Goal: Information Seeking & Learning: Learn about a topic

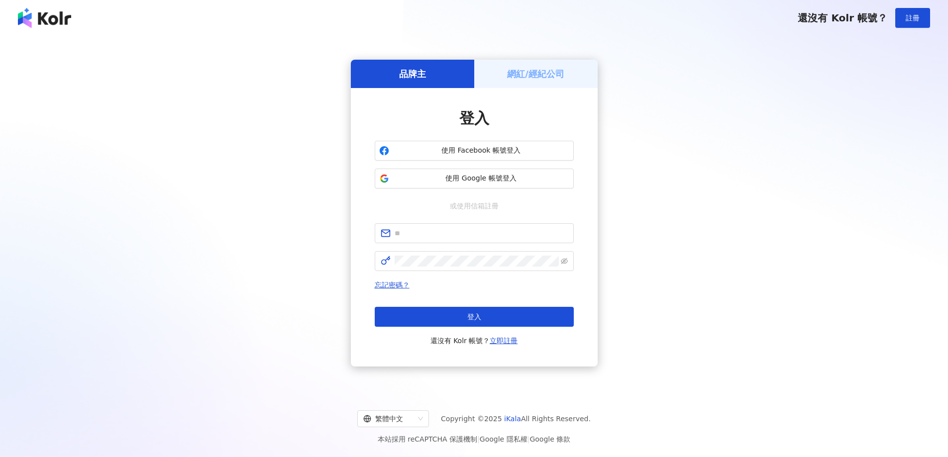
click at [450, 243] on span at bounding box center [474, 233] width 199 height 20
click at [449, 238] on input "text" at bounding box center [481, 233] width 173 height 11
type input "**********"
click at [442, 268] on span at bounding box center [474, 261] width 199 height 20
click at [439, 306] on div "忘記密碼？ 登入 還沒有 Kolr 帳號？ 立即註冊" at bounding box center [474, 313] width 199 height 68
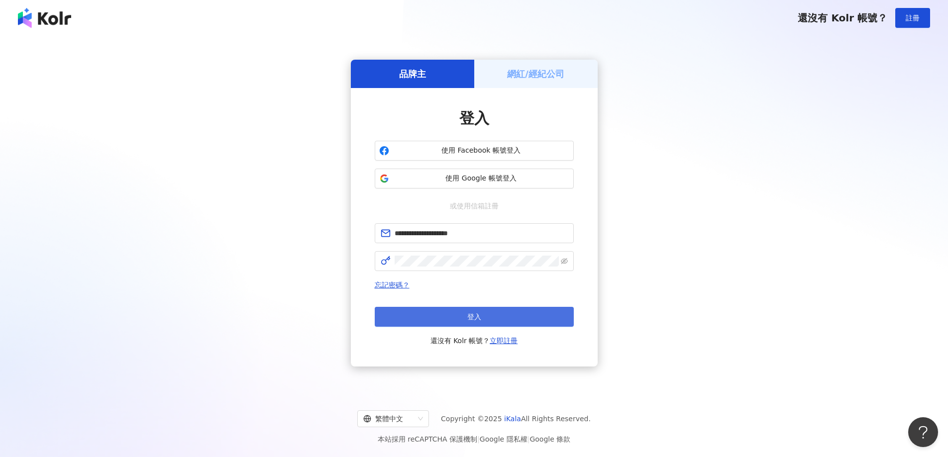
click at [436, 314] on button "登入" at bounding box center [474, 317] width 199 height 20
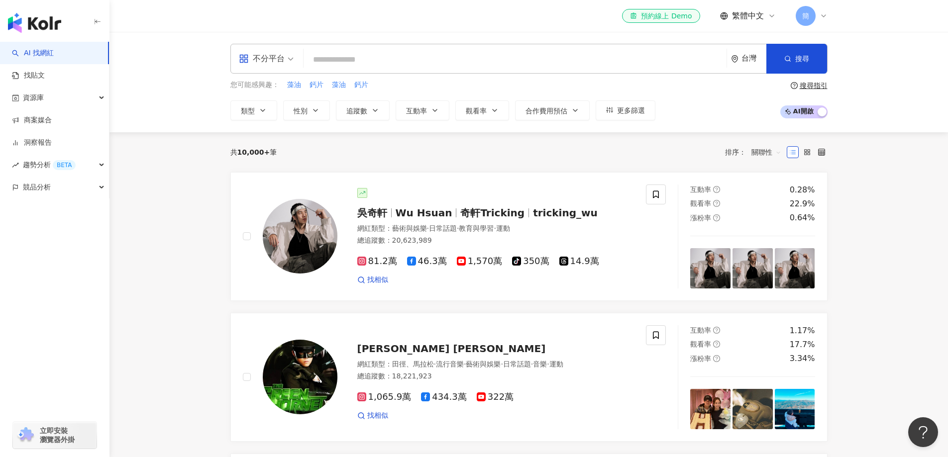
click at [335, 61] on input "search" at bounding box center [515, 59] width 415 height 19
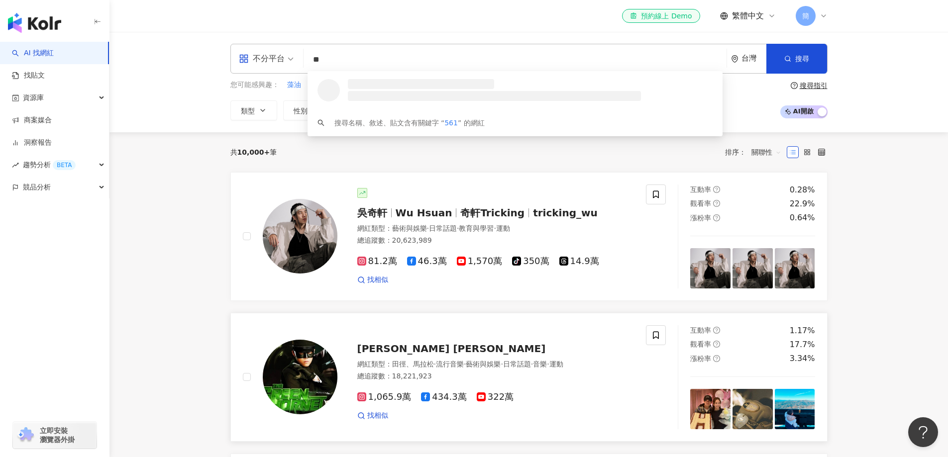
type input "*"
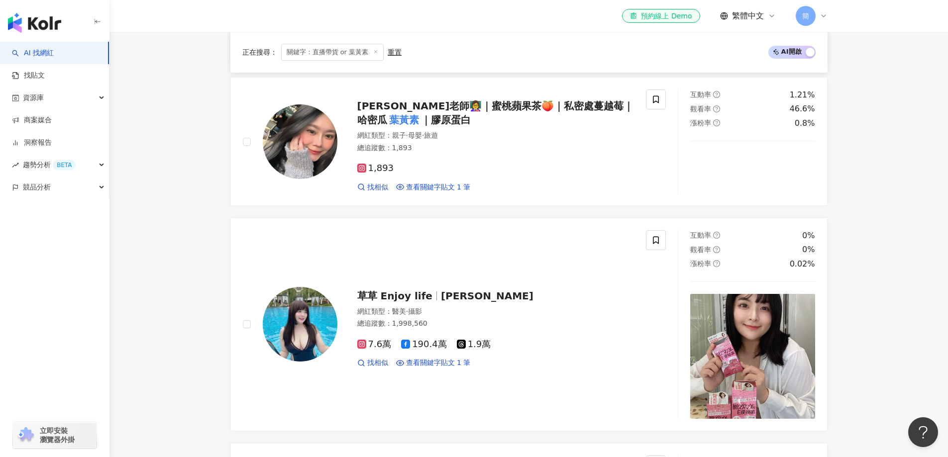
scroll to position [747, 0]
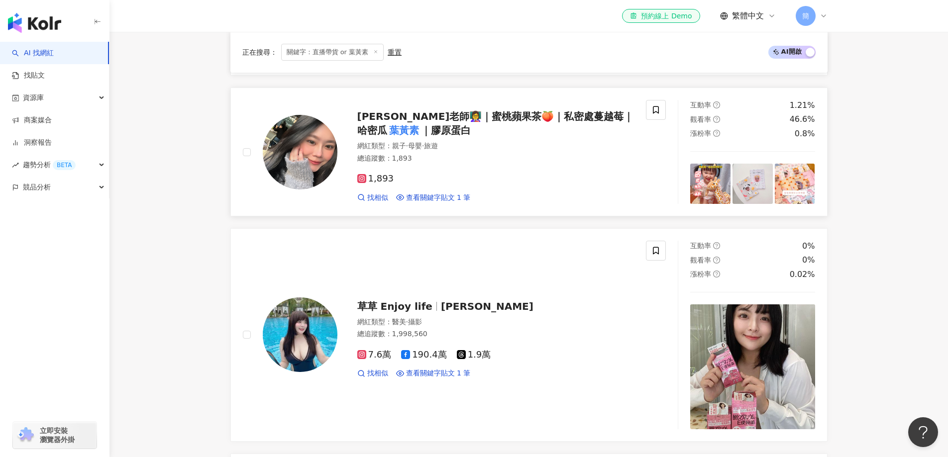
type input "**********"
click at [293, 146] on img at bounding box center [300, 152] width 75 height 75
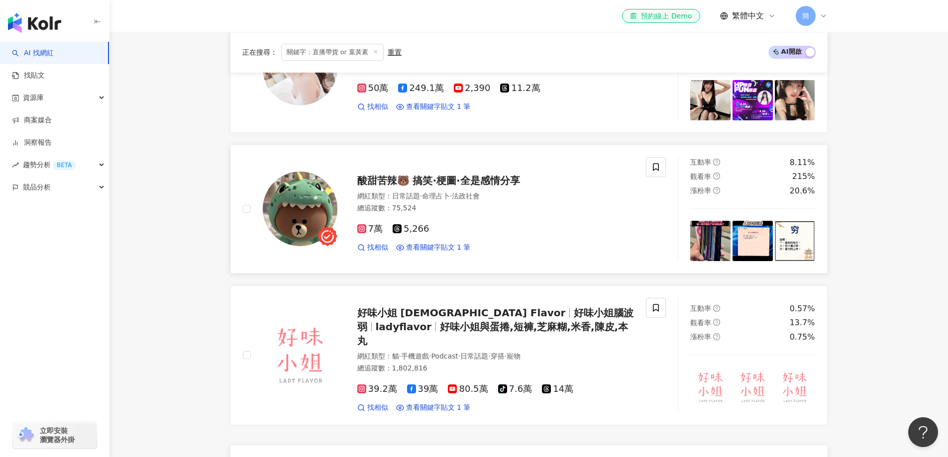
scroll to position [1842, 0]
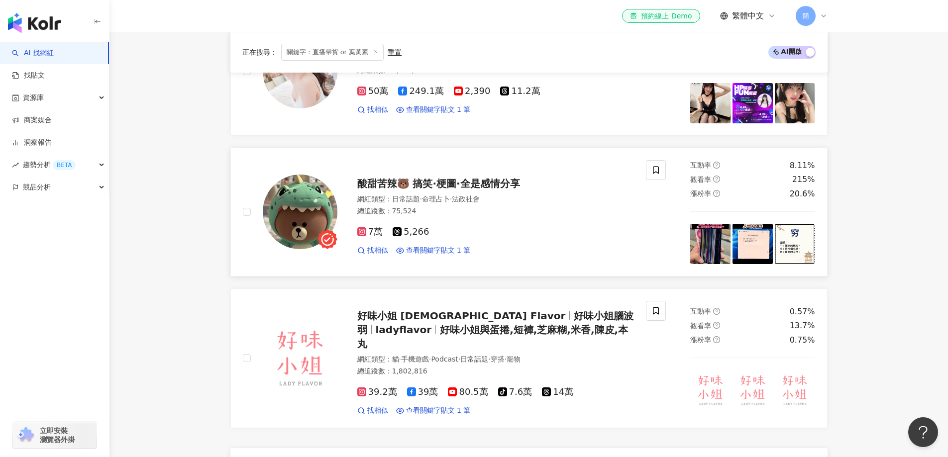
click at [467, 188] on span "酸甜苦辣🐻 搞笑·梗圖·全是感情分享" at bounding box center [438, 184] width 163 height 12
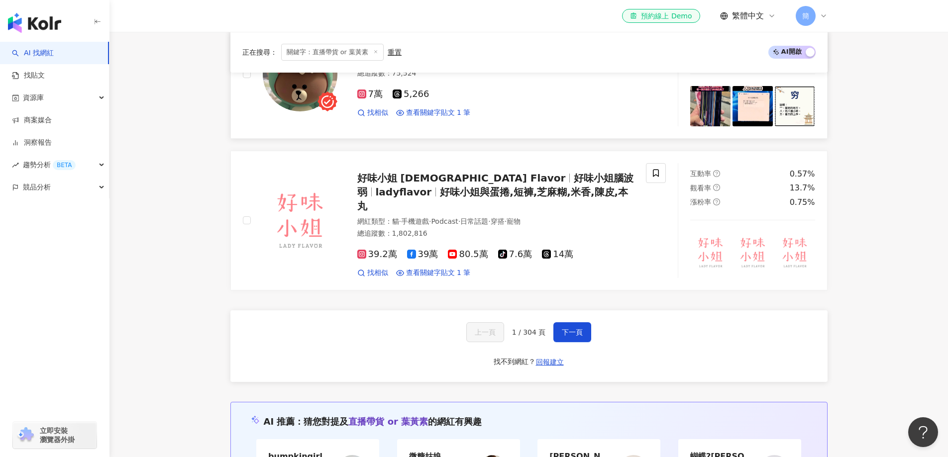
scroll to position [1991, 0]
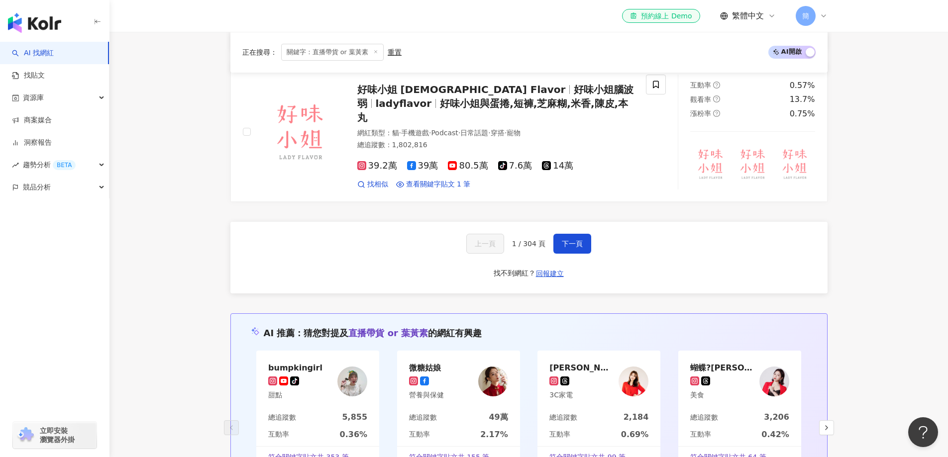
scroll to position [2090, 0]
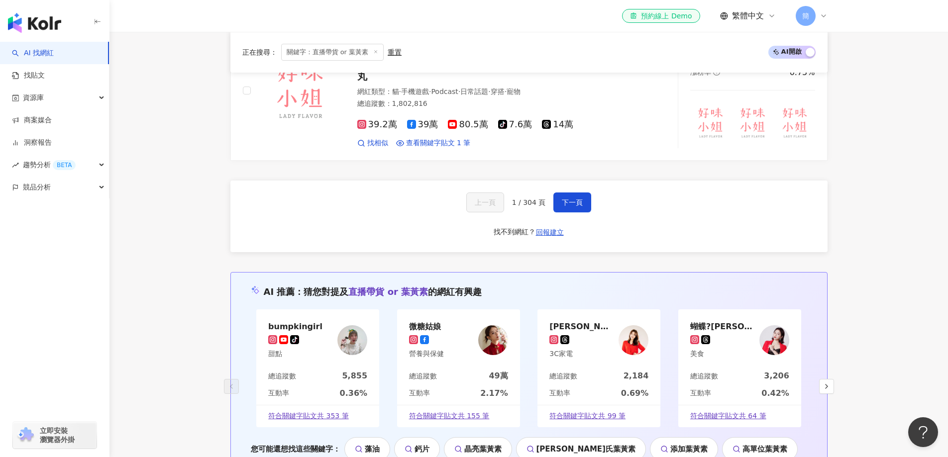
scroll to position [2190, 0]
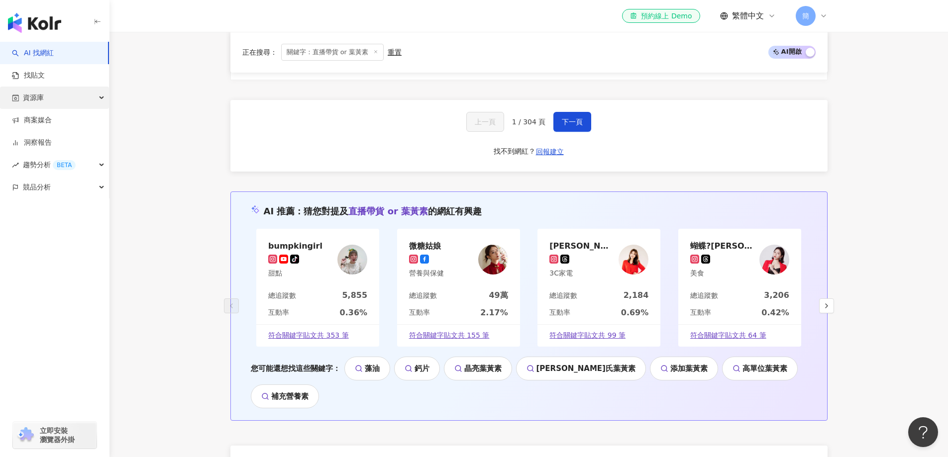
click at [46, 99] on div "資源庫" at bounding box center [54, 98] width 109 height 22
click at [47, 115] on link "網紅管理" at bounding box center [38, 120] width 28 height 10
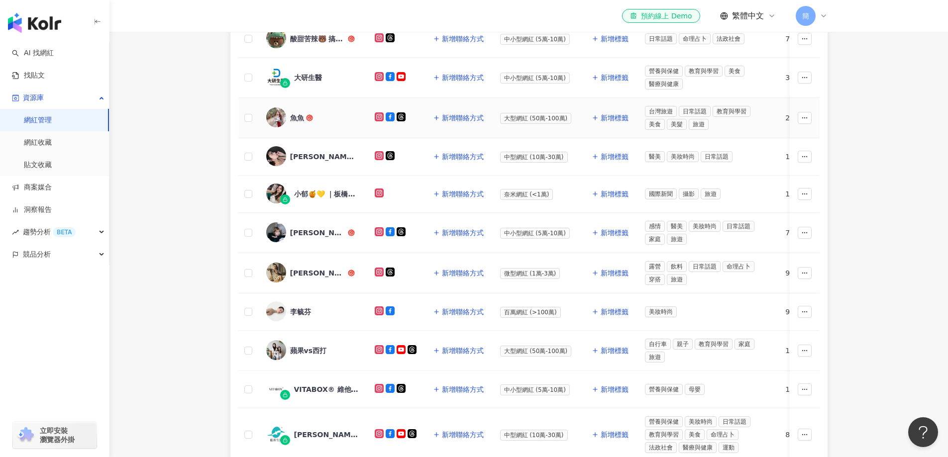
scroll to position [249, 0]
click at [298, 118] on div "魚魚" at bounding box center [297, 117] width 14 height 10
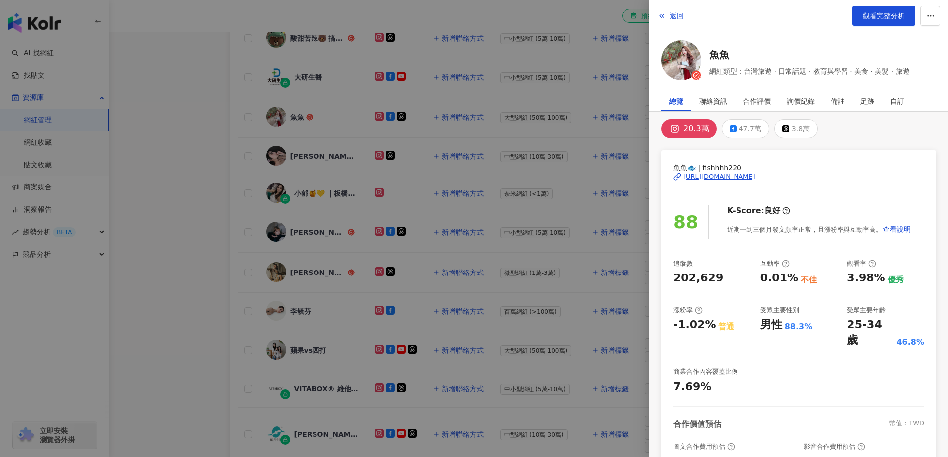
scroll to position [0, 0]
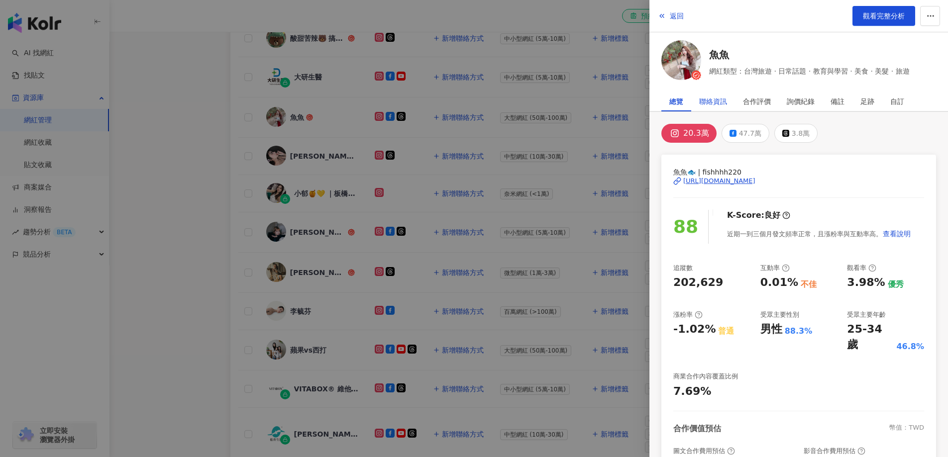
click at [717, 101] on div "聯絡資訊" at bounding box center [713, 102] width 28 height 20
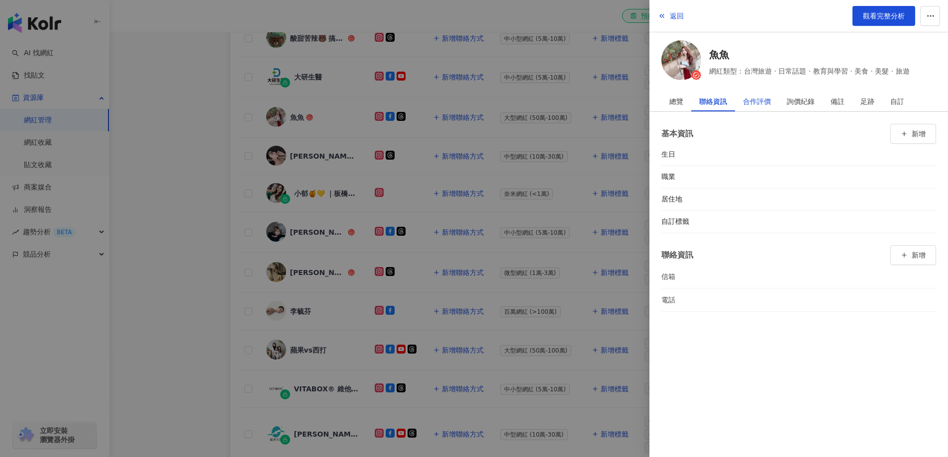
click at [763, 105] on div "合作評價" at bounding box center [757, 102] width 28 height 20
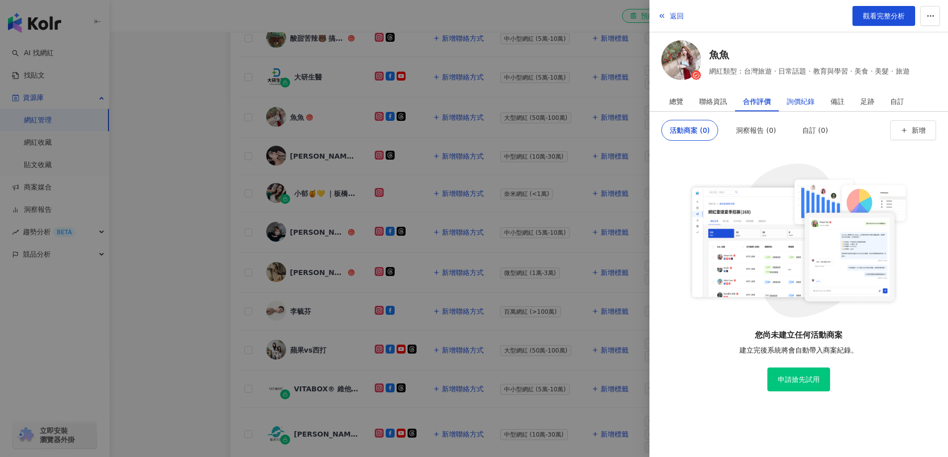
click at [799, 101] on div "詢價紀錄" at bounding box center [801, 102] width 28 height 20
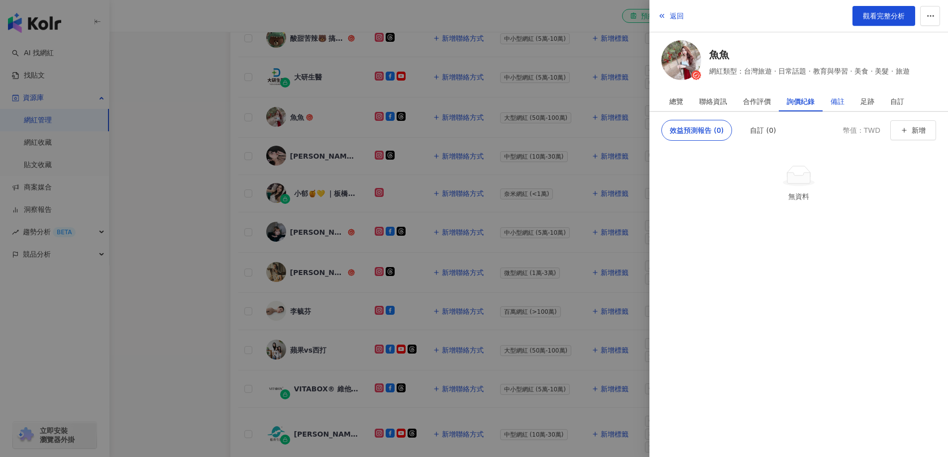
click at [844, 101] on div "備註" at bounding box center [838, 102] width 14 height 20
click at [874, 100] on div "足跡" at bounding box center [868, 102] width 14 height 20
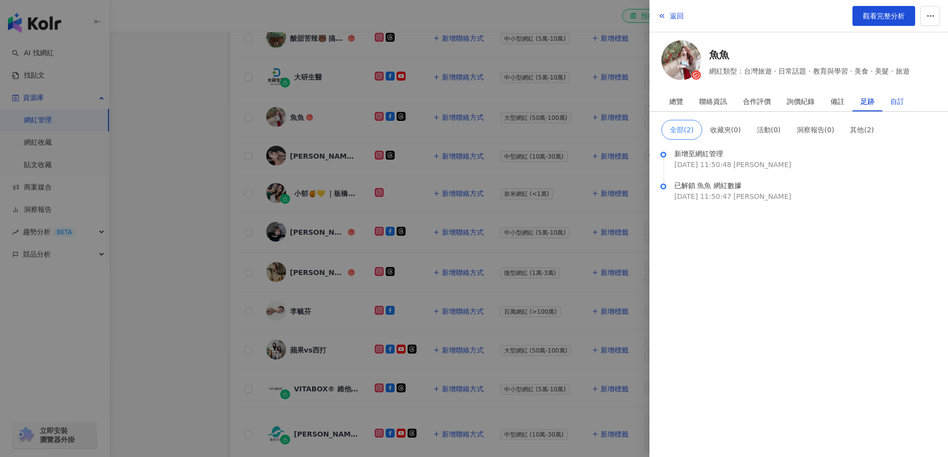
click at [903, 101] on div "自訂" at bounding box center [897, 102] width 14 height 20
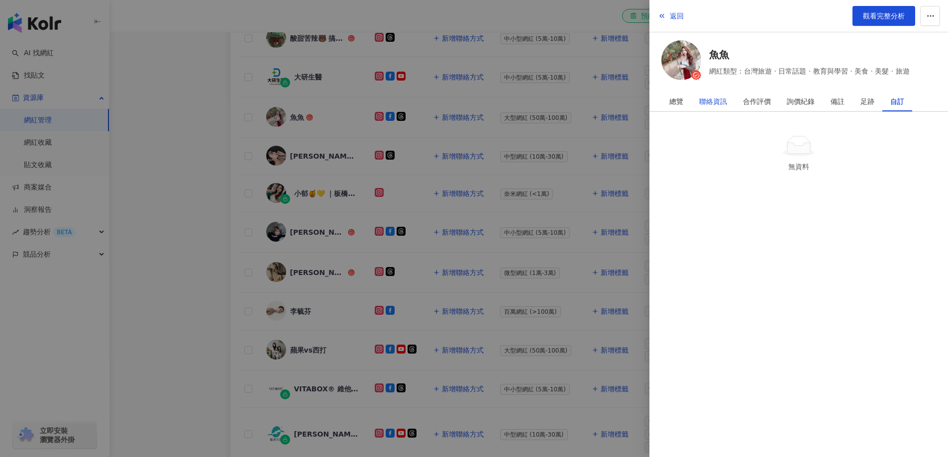
click at [723, 105] on div "聯絡資訊" at bounding box center [713, 102] width 28 height 20
click at [581, 57] on div at bounding box center [474, 228] width 948 height 457
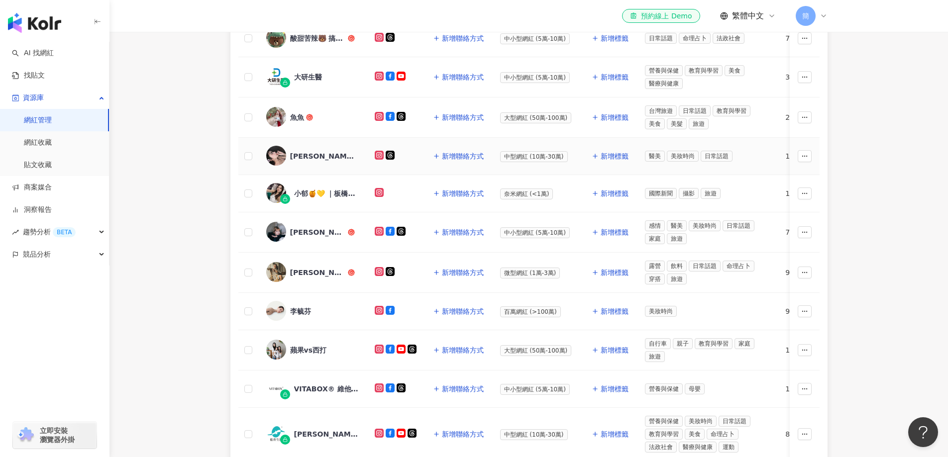
click at [310, 154] on div "琪七?美甲師" at bounding box center [322, 156] width 65 height 10
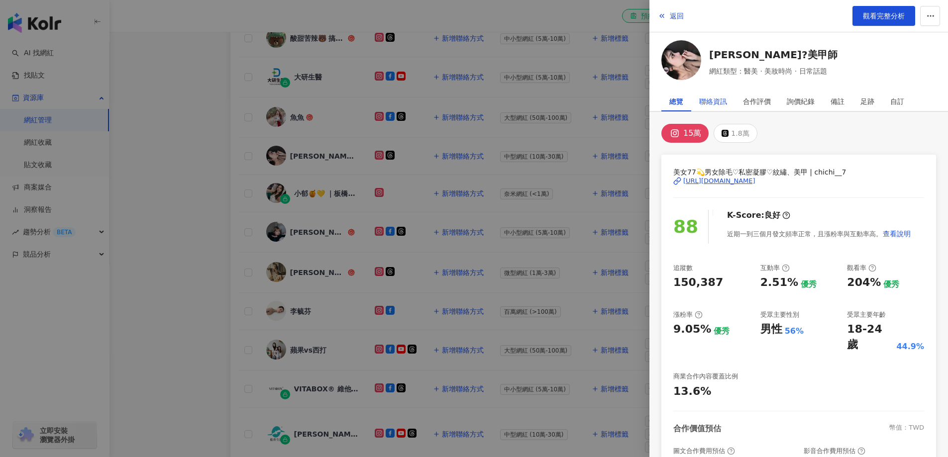
click at [713, 102] on div "聯絡資訊" at bounding box center [713, 102] width 28 height 20
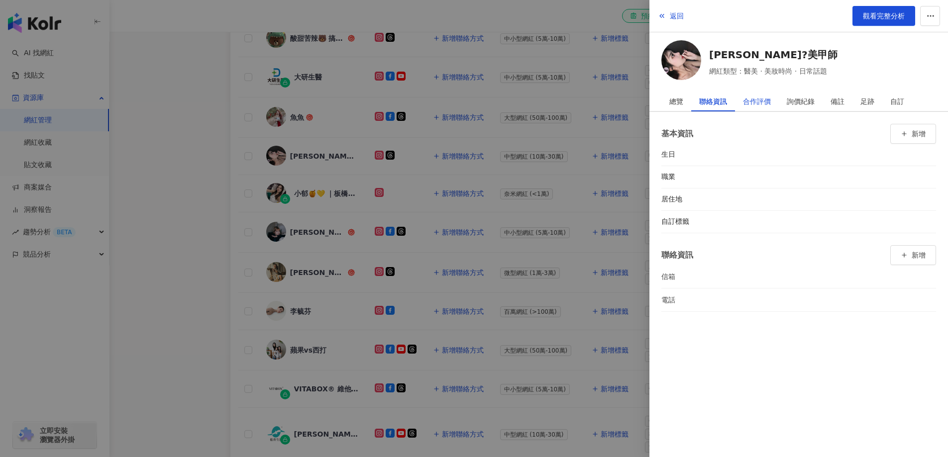
click at [755, 102] on div "合作評價" at bounding box center [757, 102] width 28 height 20
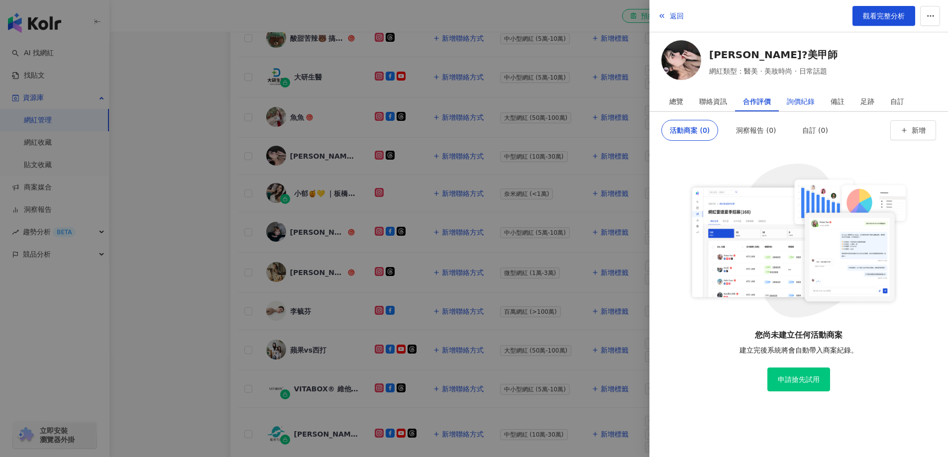
click at [799, 101] on div "詢價紀錄" at bounding box center [801, 102] width 28 height 20
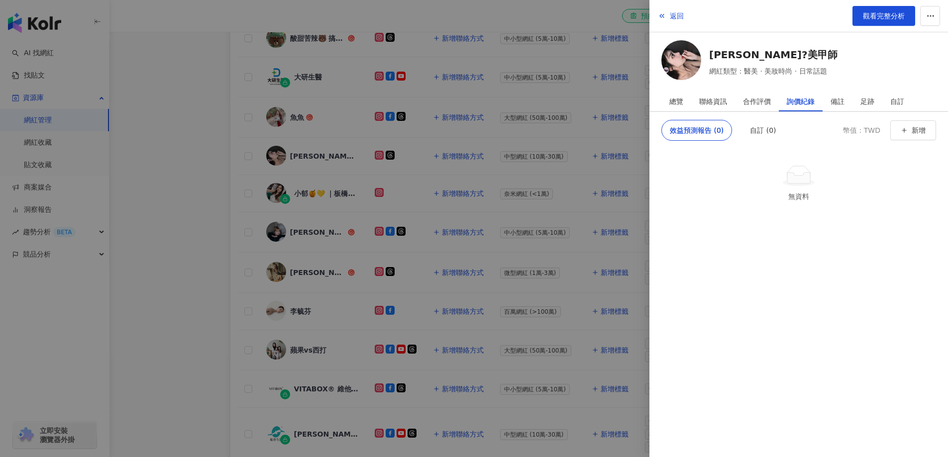
click at [543, 18] on div at bounding box center [474, 228] width 948 height 457
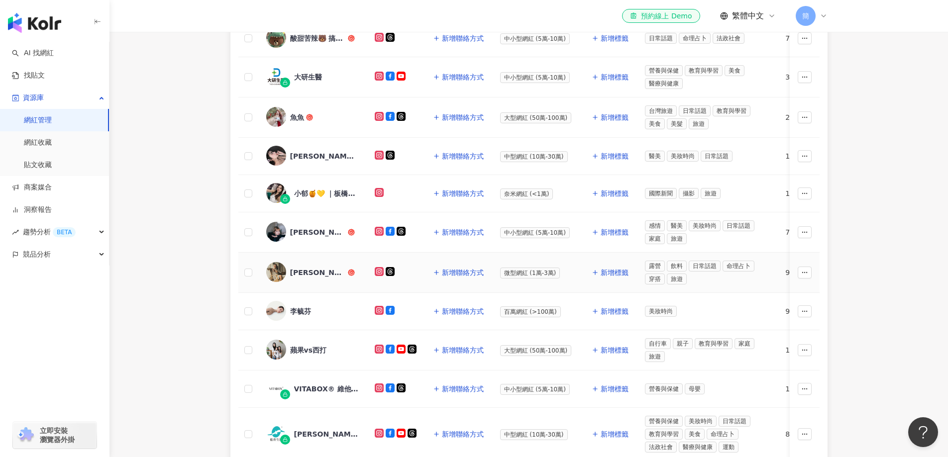
click at [302, 273] on div "陳俊雄" at bounding box center [318, 273] width 56 height 10
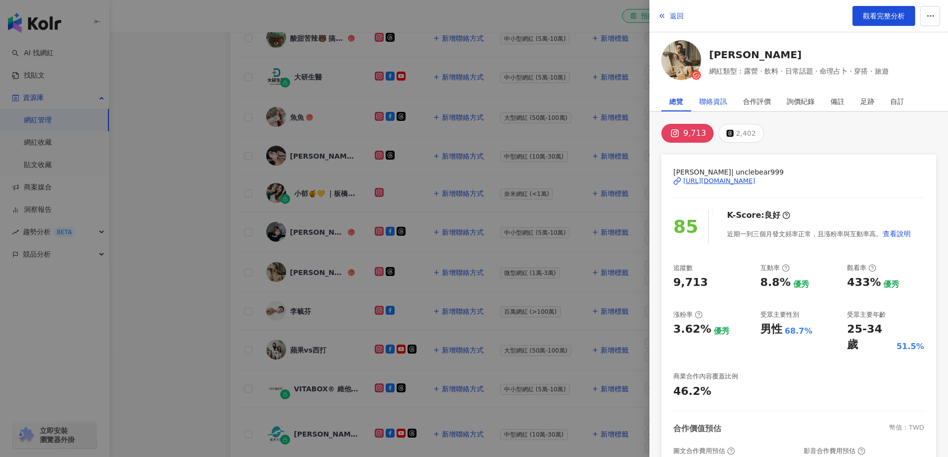
click at [711, 104] on div "聯絡資訊" at bounding box center [713, 102] width 28 height 20
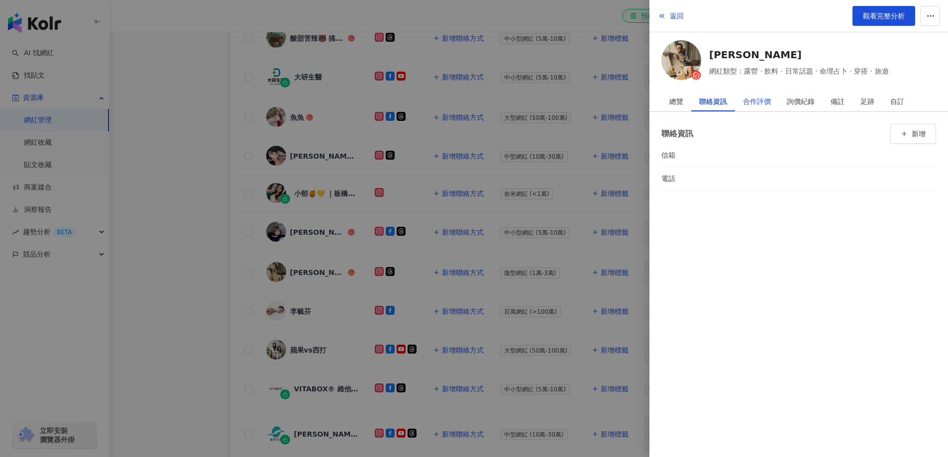
click at [763, 103] on div "合作評價" at bounding box center [757, 102] width 28 height 20
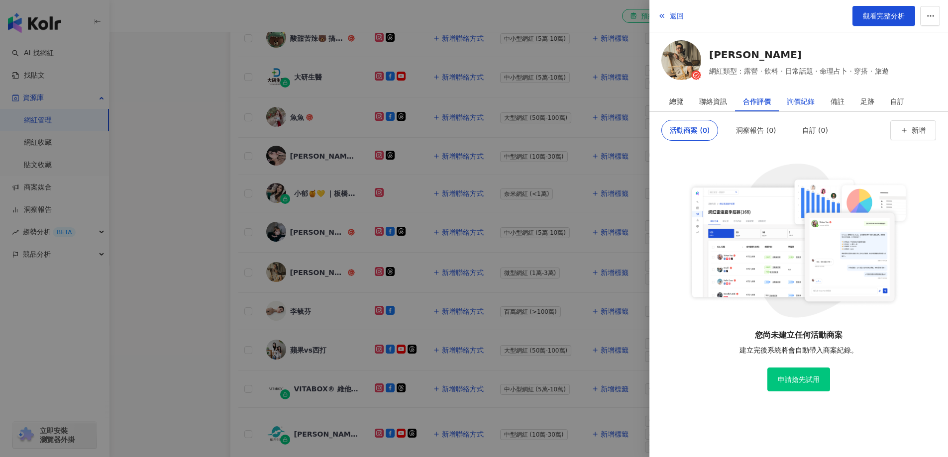
click at [804, 101] on div "詢價紀錄" at bounding box center [801, 102] width 28 height 20
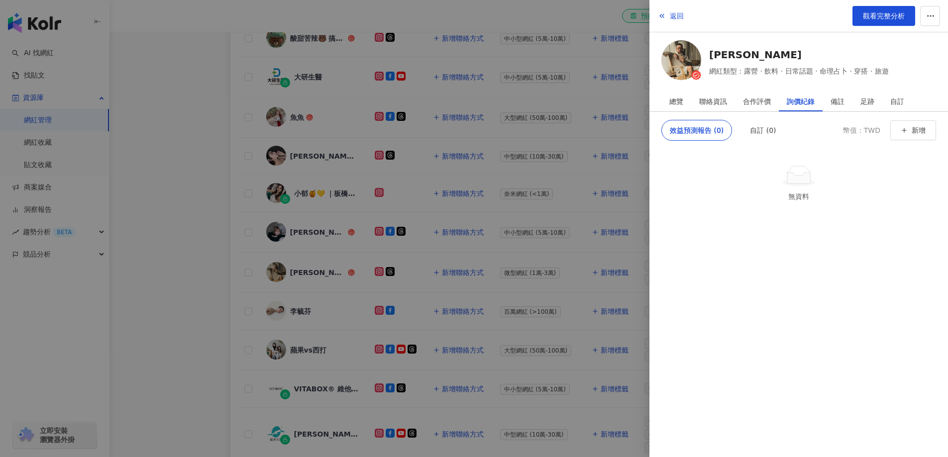
click at [579, 20] on div at bounding box center [474, 228] width 948 height 457
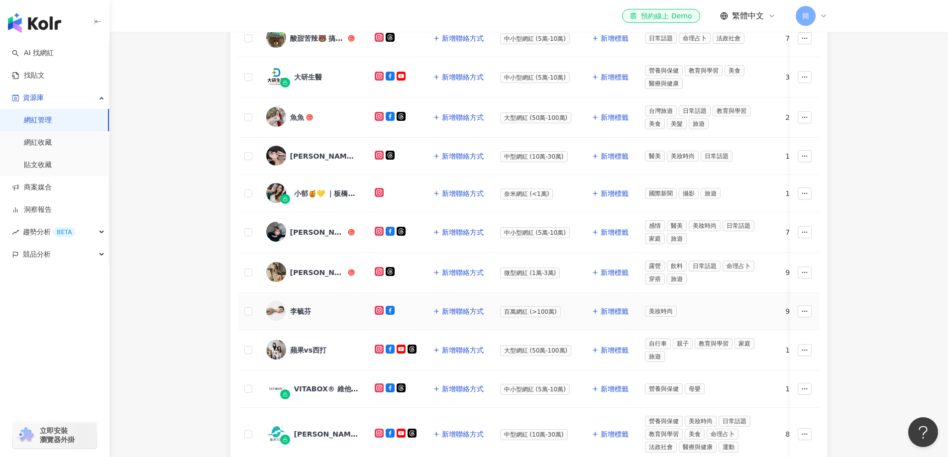
click at [301, 307] on div "李毓芬" at bounding box center [300, 312] width 21 height 10
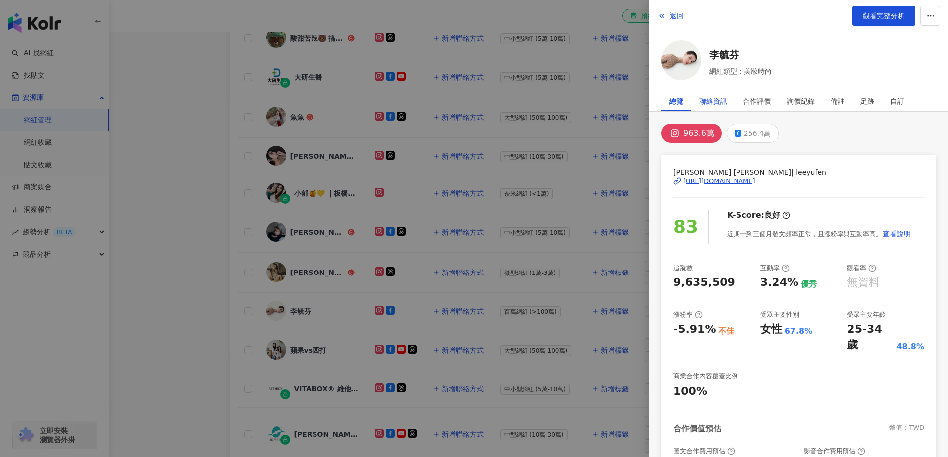
click at [715, 105] on div "聯絡資訊" at bounding box center [713, 102] width 28 height 20
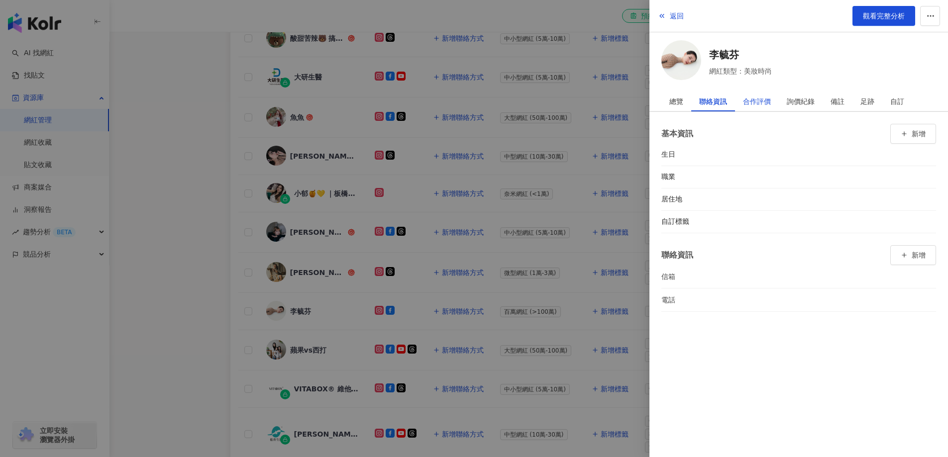
click at [760, 105] on div "合作評價" at bounding box center [757, 102] width 28 height 20
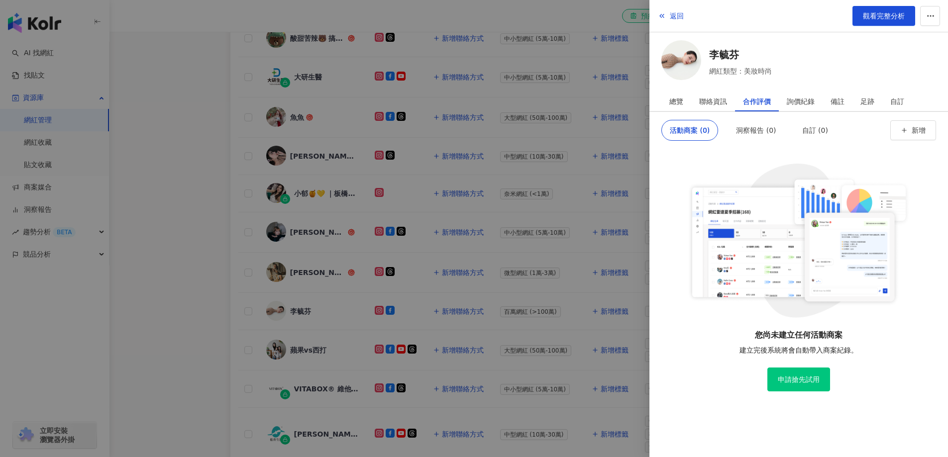
click at [477, 60] on div at bounding box center [474, 228] width 948 height 457
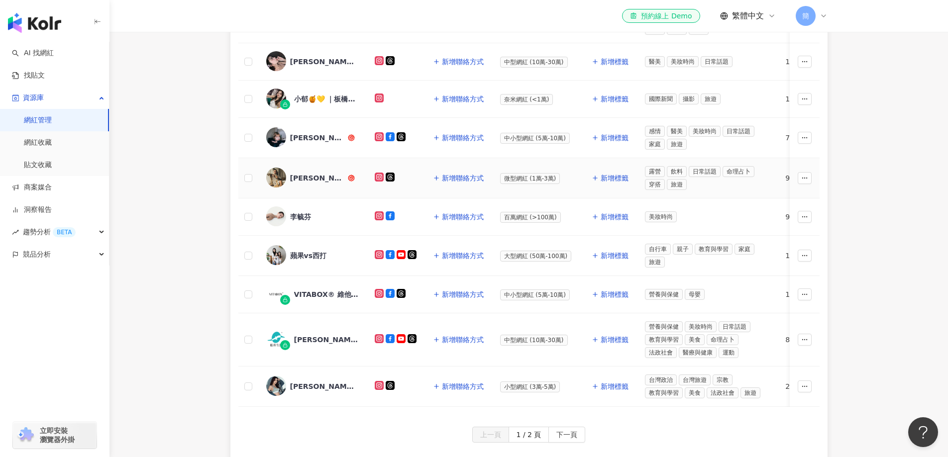
scroll to position [398, 0]
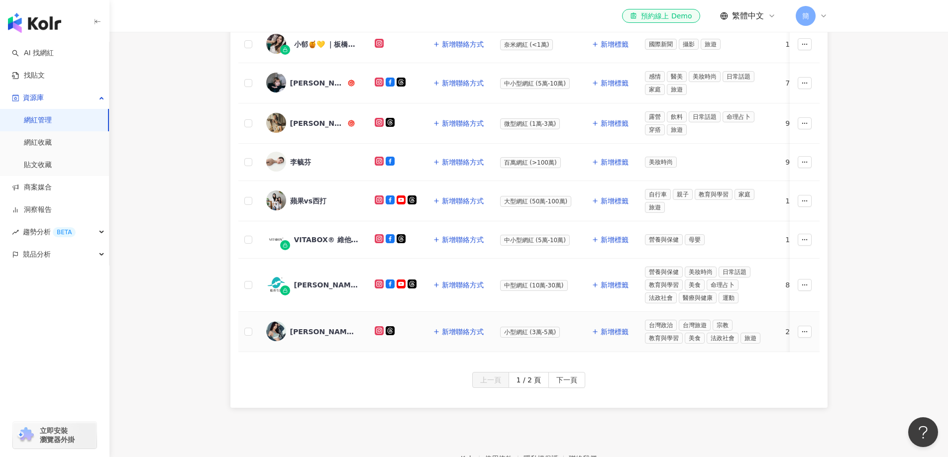
click at [307, 327] on div "Kate Guo" at bounding box center [322, 332] width 65 height 10
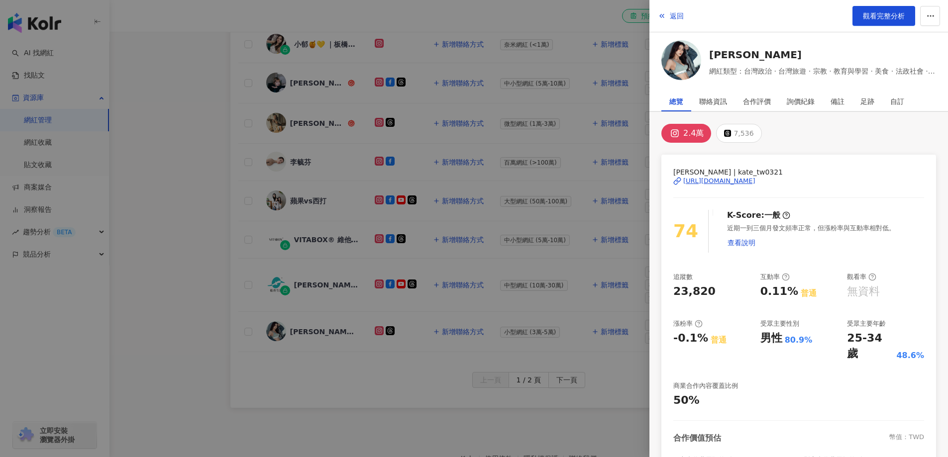
click at [570, 102] on div at bounding box center [474, 228] width 948 height 457
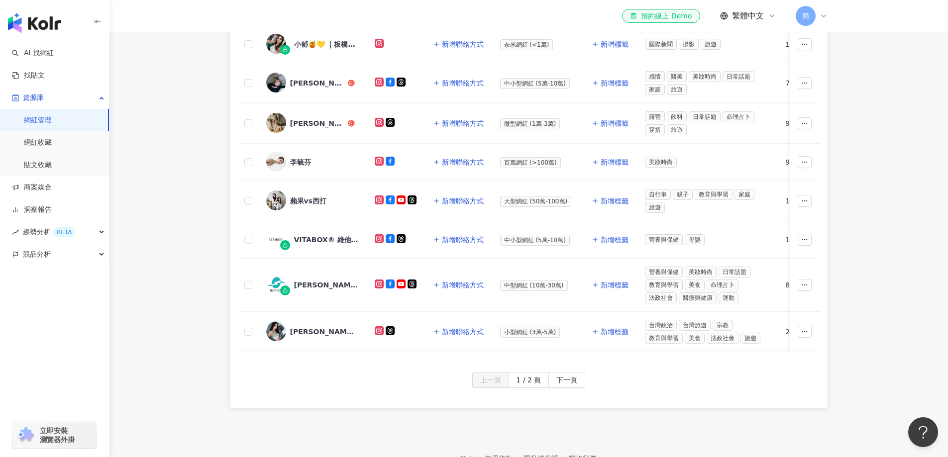
click at [873, 211] on main "網紅管理 加入網紅 社群平台 合作專案 合作酬勞 標籤 解鎖狀態 更多篩選 👋 新功能上線！輕鬆掌握網紅關係，管理更上手！ 了解如何操作 所有網紅 幣別 ： …" at bounding box center [528, 21] width 839 height 774
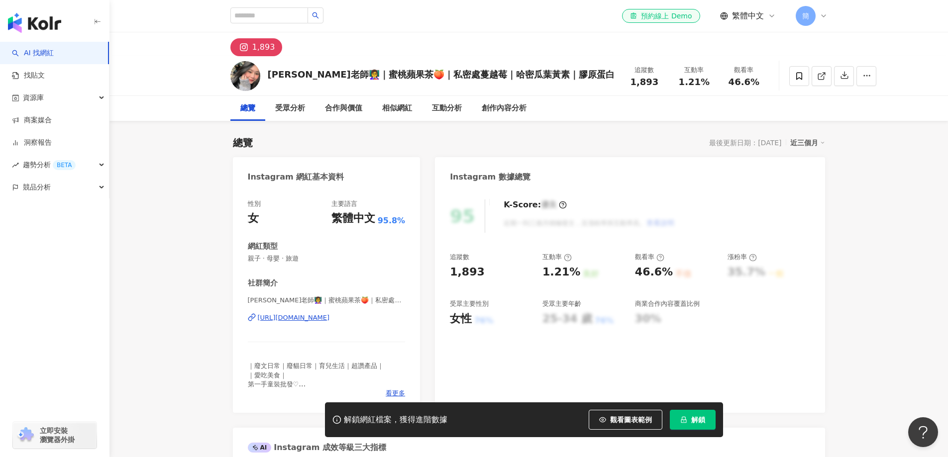
click at [315, 319] on div "https://www.instagram.com/zhang_shuxuan/" at bounding box center [294, 318] width 72 height 9
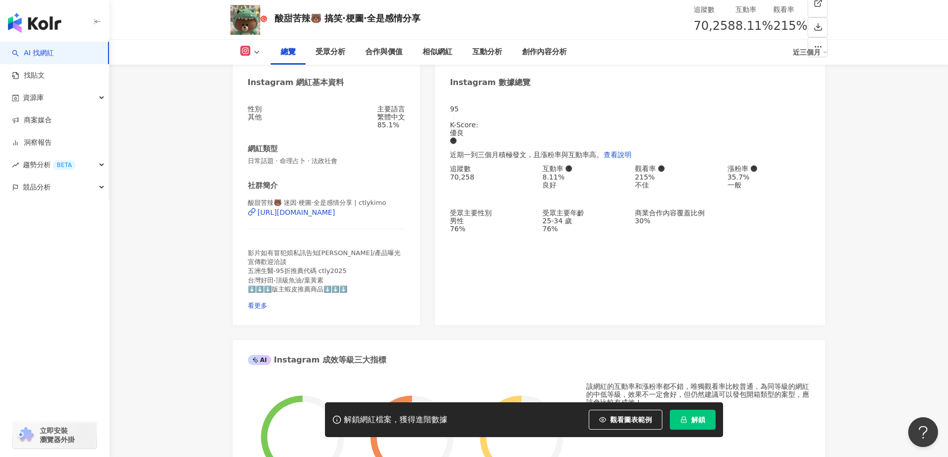
scroll to position [50, 0]
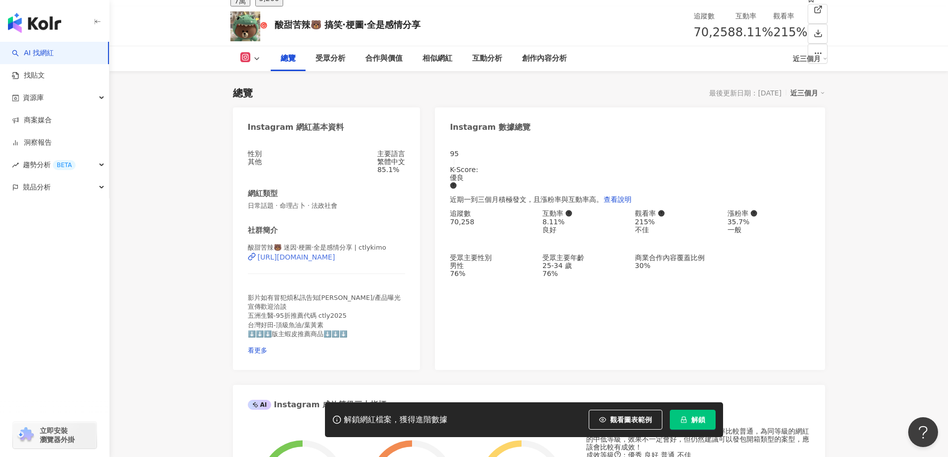
click at [335, 261] on div "[URL][DOMAIN_NAME]" at bounding box center [297, 257] width 78 height 8
click at [690, 421] on button "解鎖" at bounding box center [693, 420] width 46 height 20
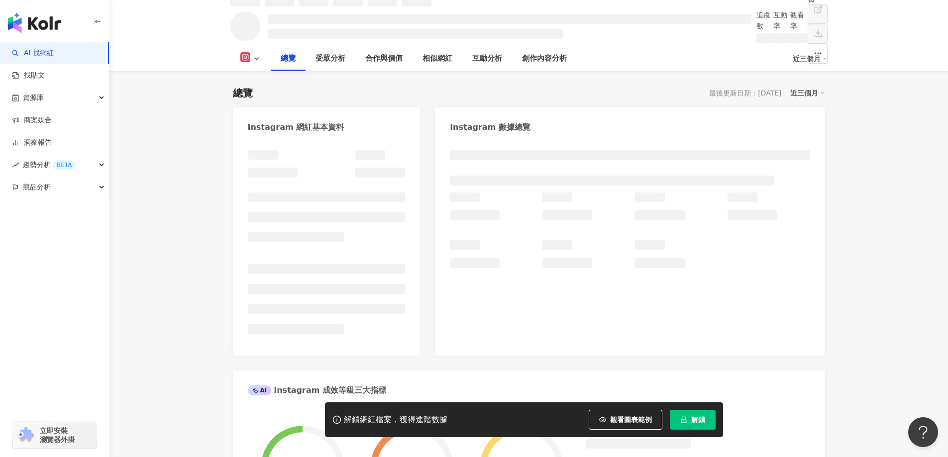
scroll to position [61, 0]
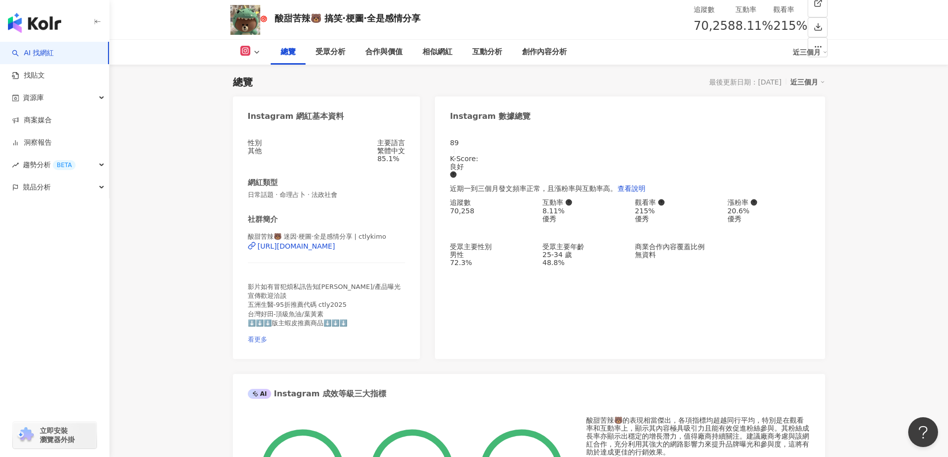
click at [267, 336] on span "看更多" at bounding box center [257, 339] width 19 height 7
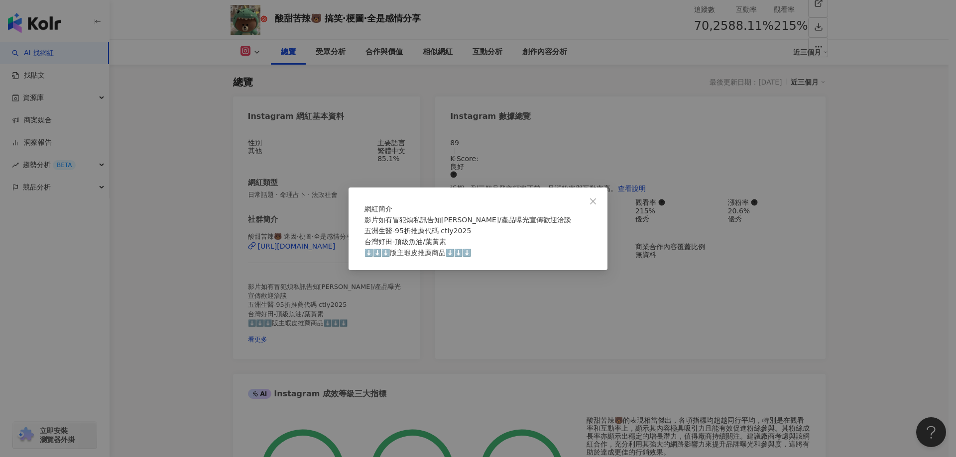
click at [867, 312] on div "網紅簡介 影片如有冒犯煩私訊告知謝謝/產品曝光宣傳歡迎洽談 五洲生醫-95折推薦代碼 ctly2025 台灣好田-頂級魚油/葉黃素 ⬇️⬇️⬇️版主蝦皮推薦商…" at bounding box center [478, 228] width 956 height 457
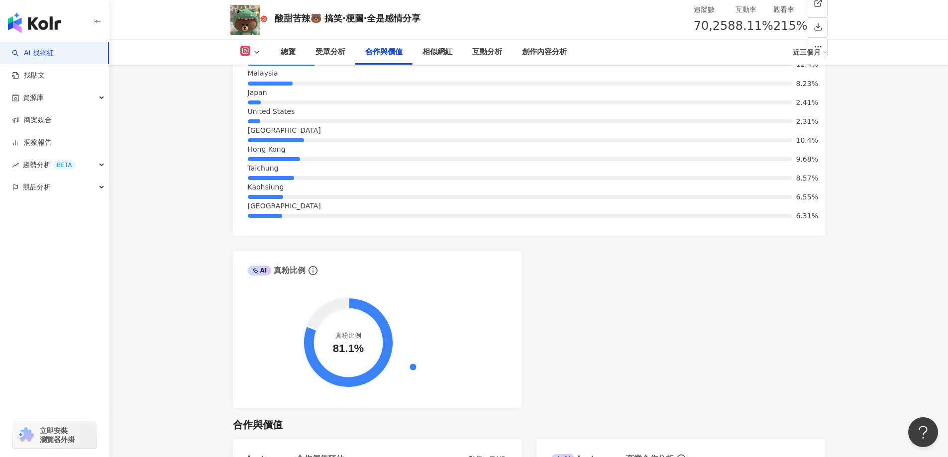
scroll to position [1454, 0]
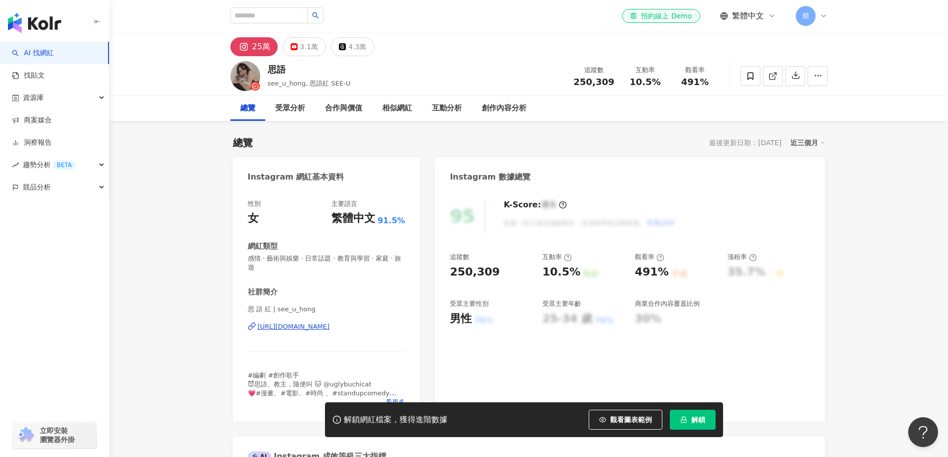
click at [325, 326] on div "https://www.instagram.com/see_u_hong/" at bounding box center [294, 327] width 72 height 9
